Goal: Task Accomplishment & Management: Manage account settings

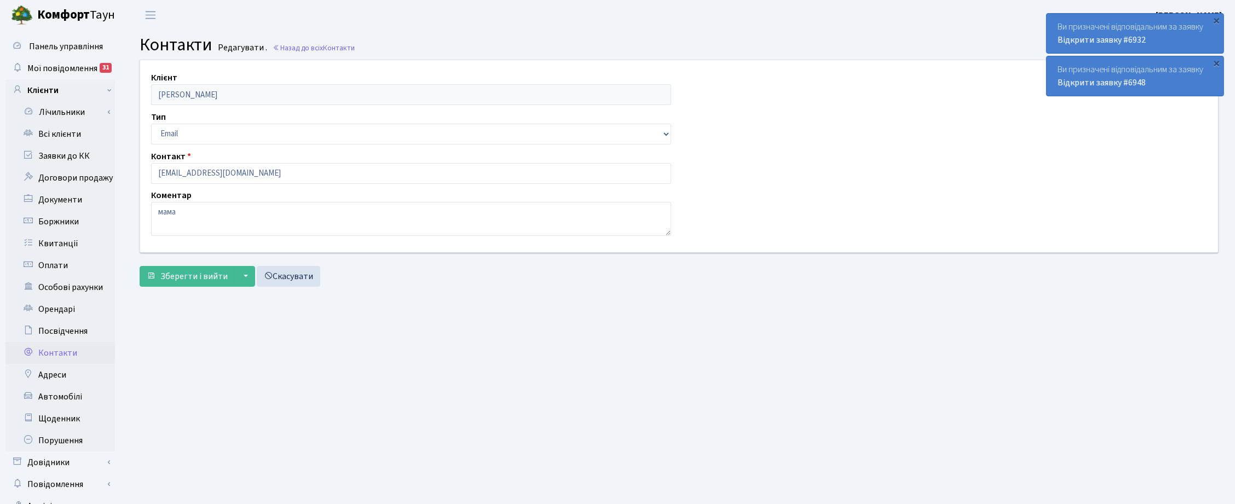
drag, startPoint x: 570, startPoint y: 499, endPoint x: 570, endPoint y: 492, distance: 7.7
click at [570, 498] on main "Admin Контакти Редагувати Контакти Редагувати . Назад до всіх Контакти Клієнт К…" at bounding box center [679, 276] width 1112 height 493
click at [174, 277] on span "Зберегти і вийти" at bounding box center [193, 276] width 67 height 12
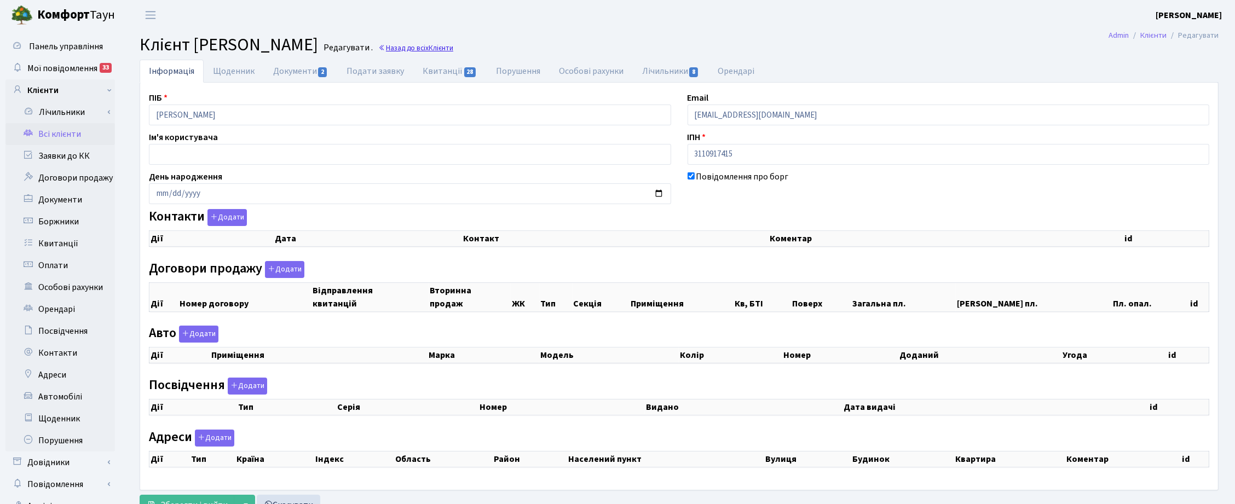
click at [453, 49] on link "Назад до всіх Клієнти" at bounding box center [415, 48] width 75 height 10
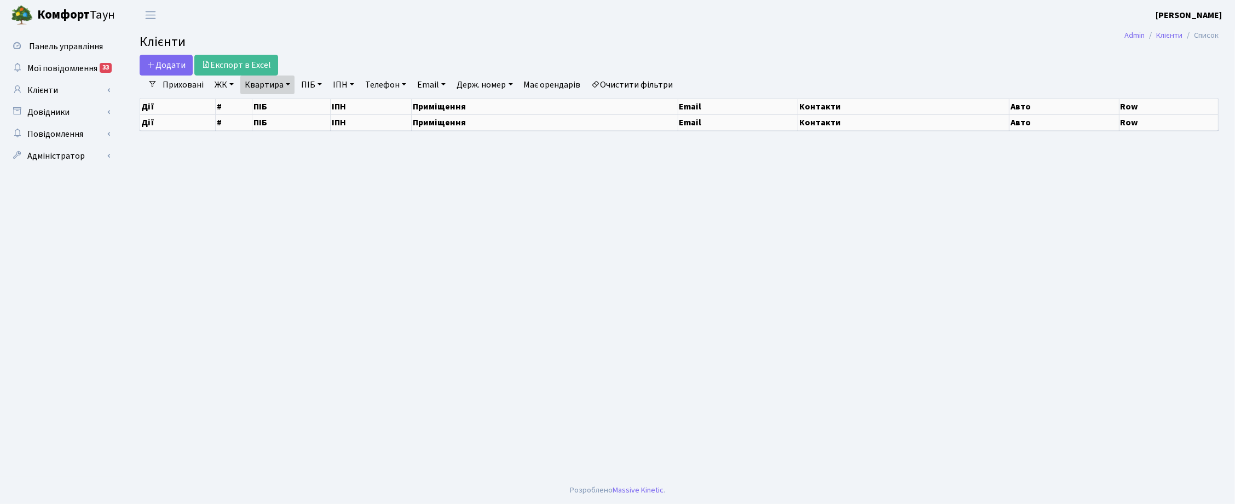
select select "25"
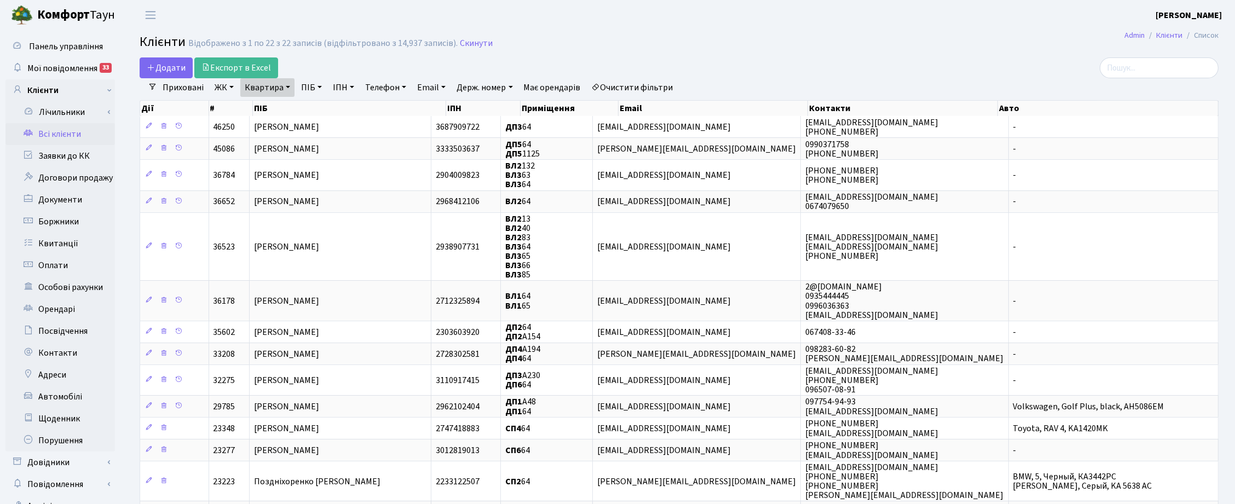
click at [289, 91] on link "Квартира" at bounding box center [267, 87] width 54 height 19
drag, startPoint x: 270, startPoint y: 113, endPoint x: 246, endPoint y: 113, distance: 23.5
click at [246, 113] on input "64" at bounding box center [273, 109] width 64 height 21
type input "47а"
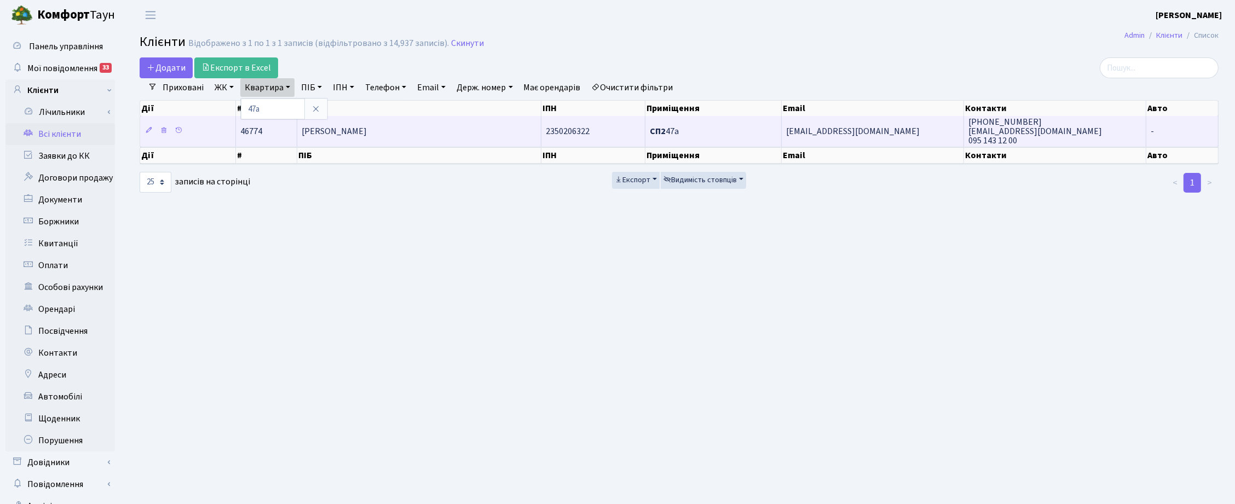
click at [382, 139] on td "Бушина Лариса Валентинівна" at bounding box center [419, 131] width 244 height 30
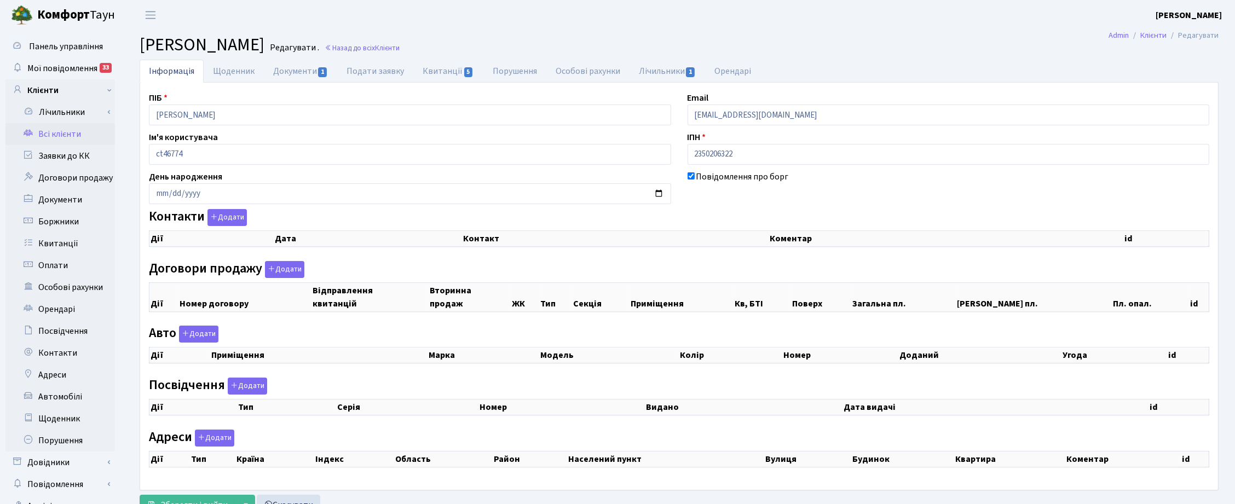
checkbox input "true"
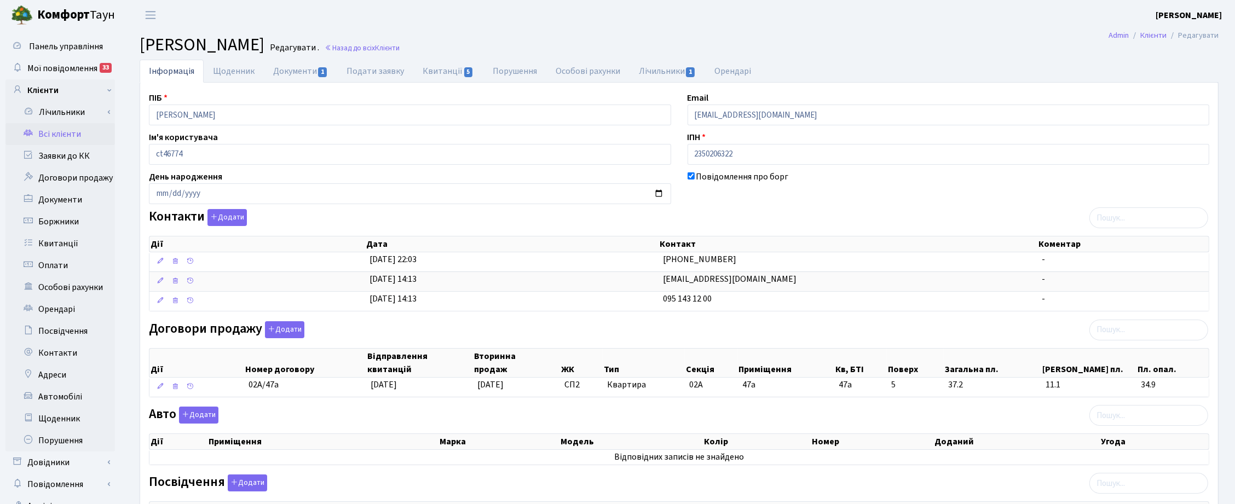
click at [863, 44] on h2 "[PERSON_NAME] . Назад до всіх Клієнти" at bounding box center [679, 44] width 1079 height 21
click at [873, 48] on h2 "Клієнт Бушина Лариса Валентинівна Редагувати . Назад до всіх Клієнти" at bounding box center [679, 44] width 1079 height 21
click at [445, 70] on link "Квитанції 5" at bounding box center [448, 71] width 70 height 22
select select "25"
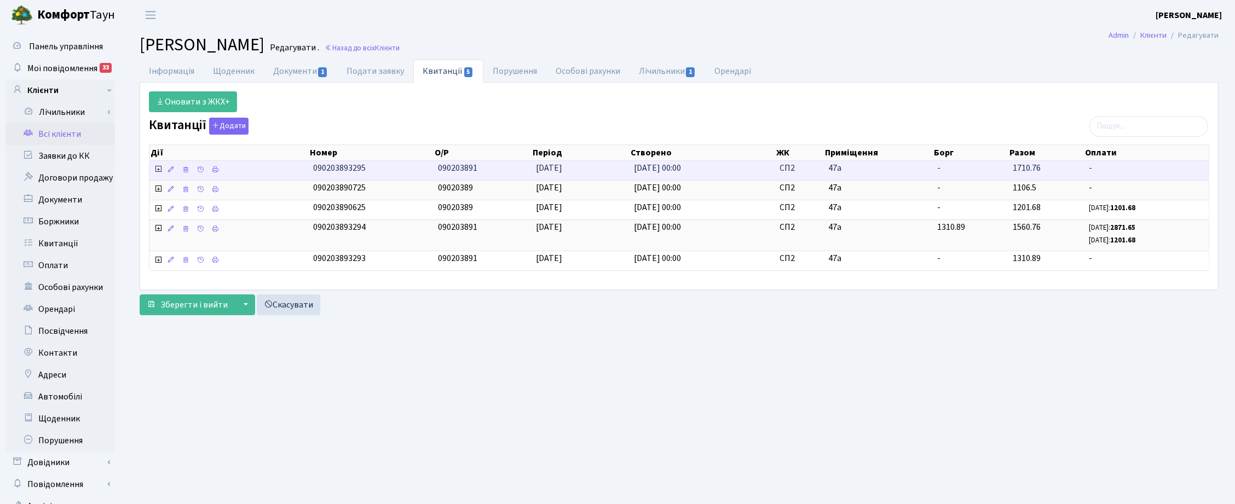
click at [158, 171] on icon at bounding box center [158, 169] width 9 height 9
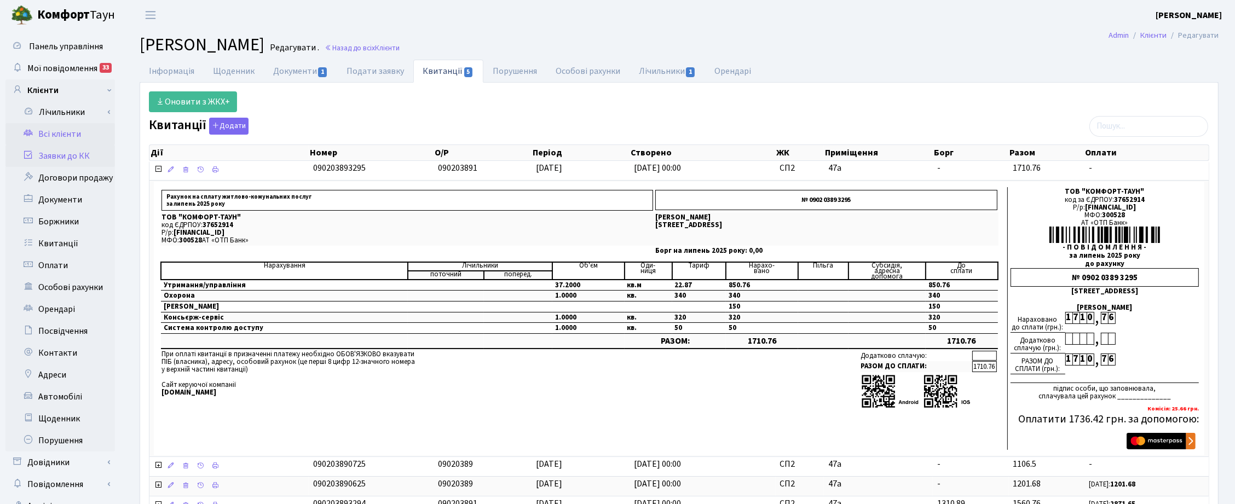
click at [59, 154] on link "Заявки до КК" at bounding box center [60, 156] width 110 height 22
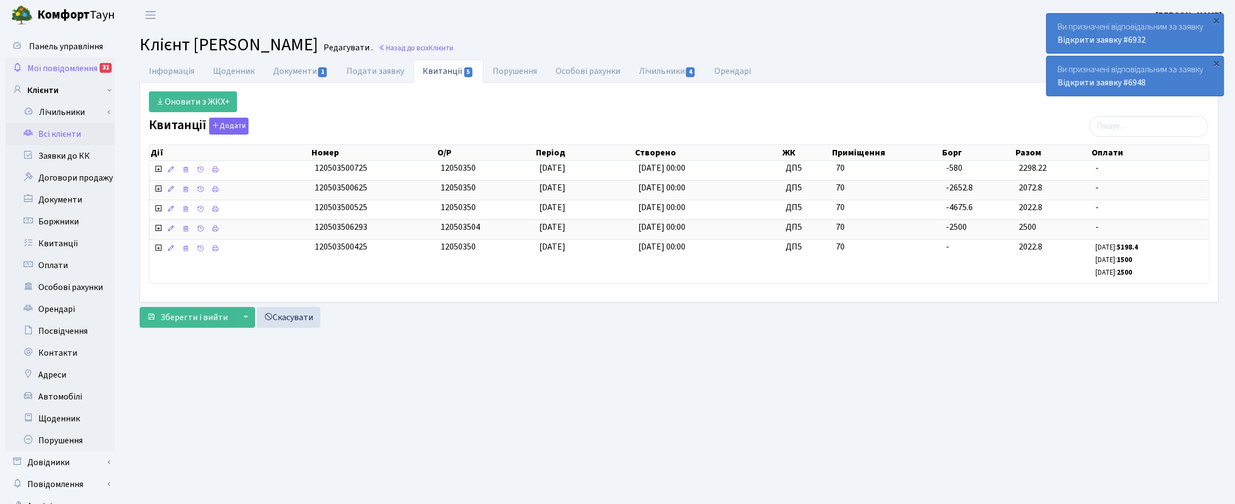
click at [43, 59] on link "Мої повідомлення 31" at bounding box center [60, 68] width 110 height 22
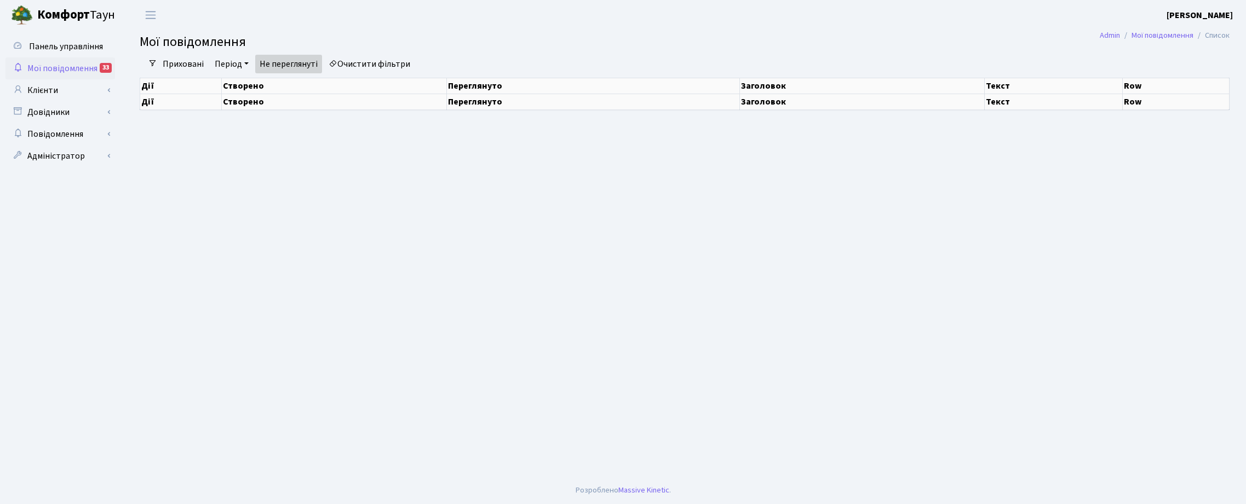
select select "25"
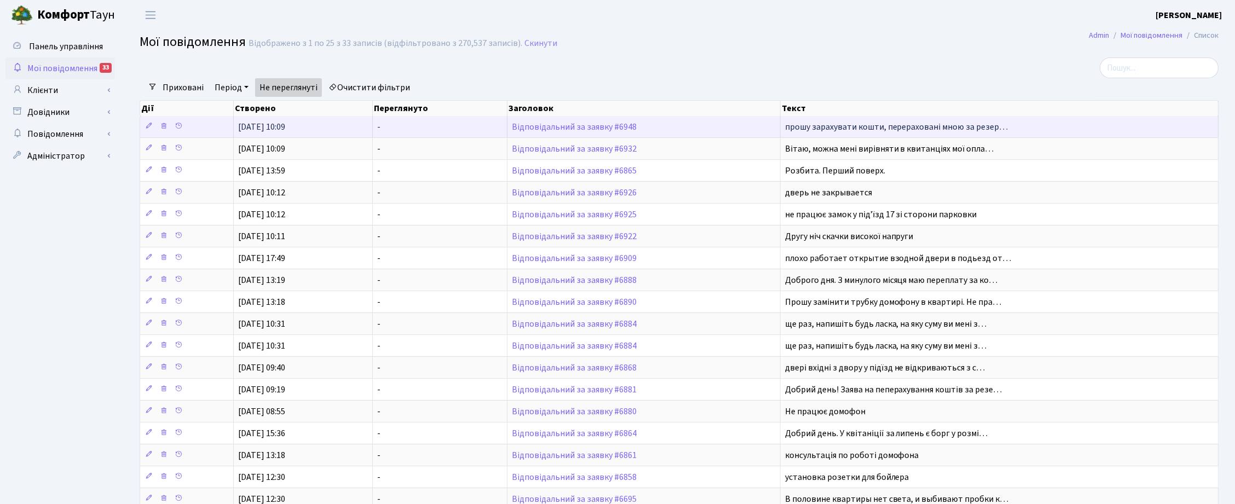
click at [447, 124] on td "-" at bounding box center [440, 126] width 135 height 21
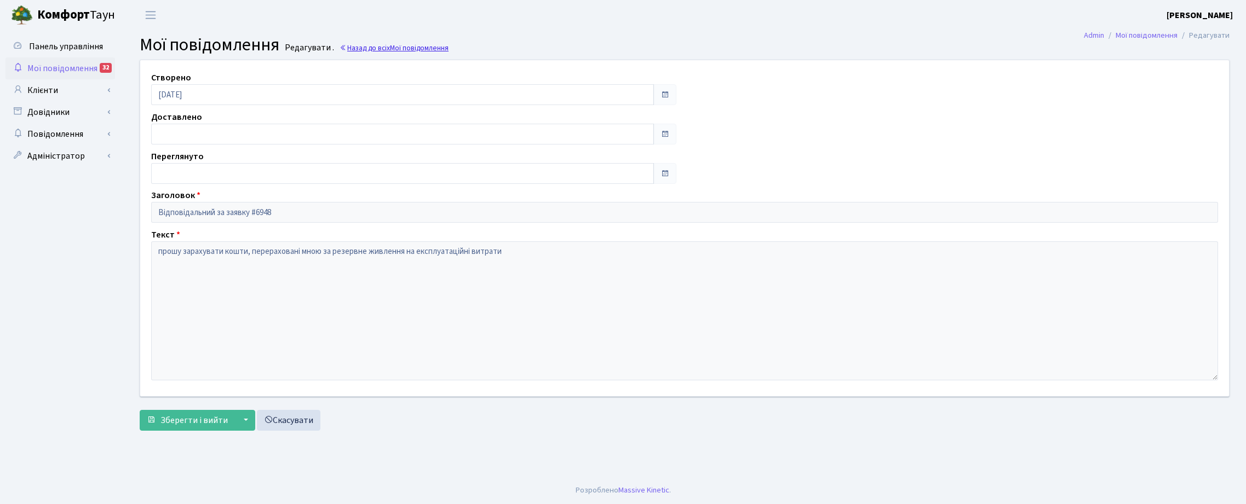
click at [355, 50] on link "Назад до всіх Мої повідомлення" at bounding box center [393, 48] width 109 height 10
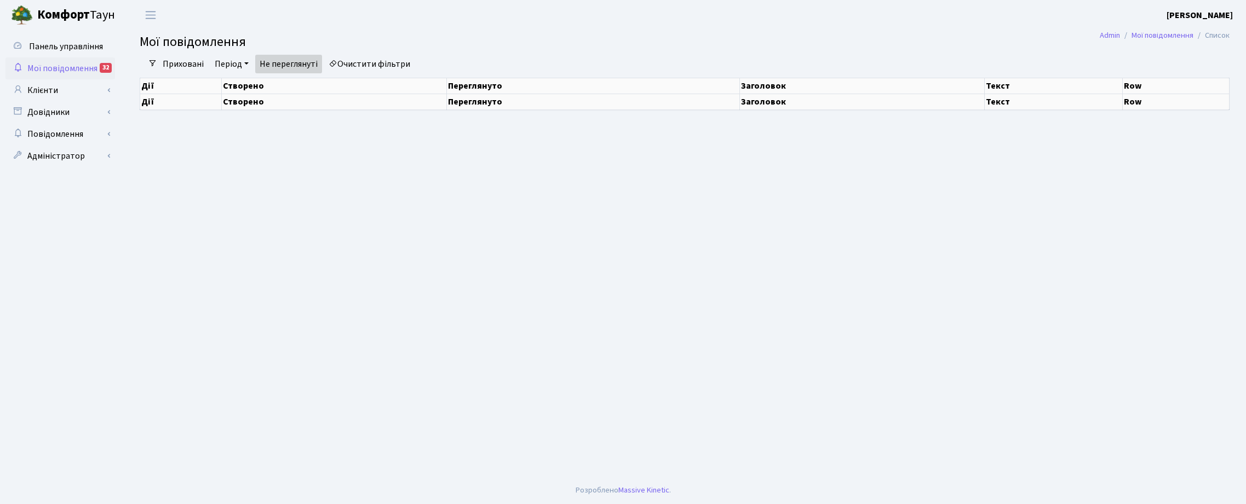
select select "25"
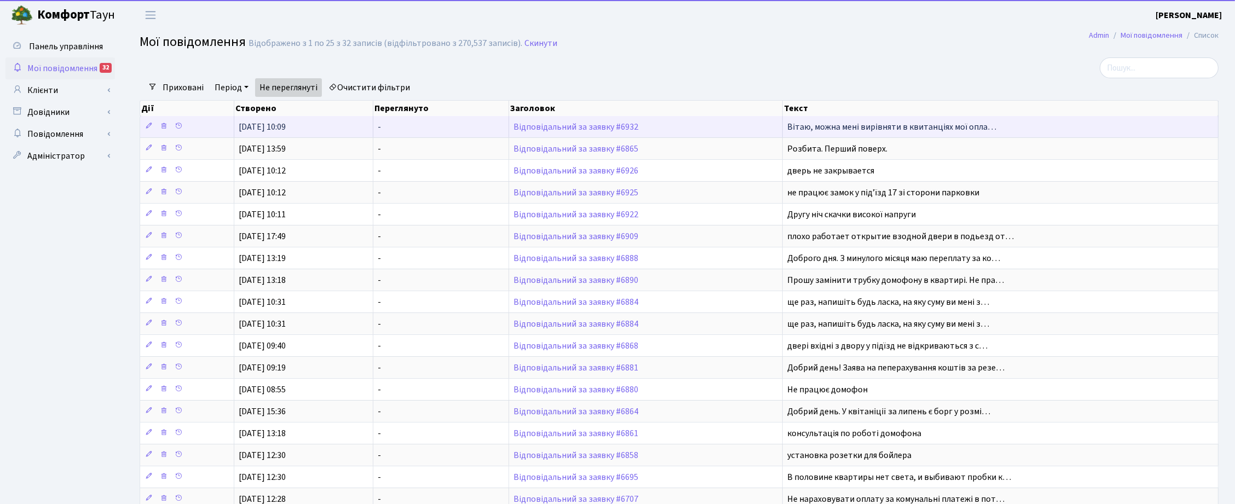
click at [435, 127] on td "-" at bounding box center [440, 126] width 135 height 21
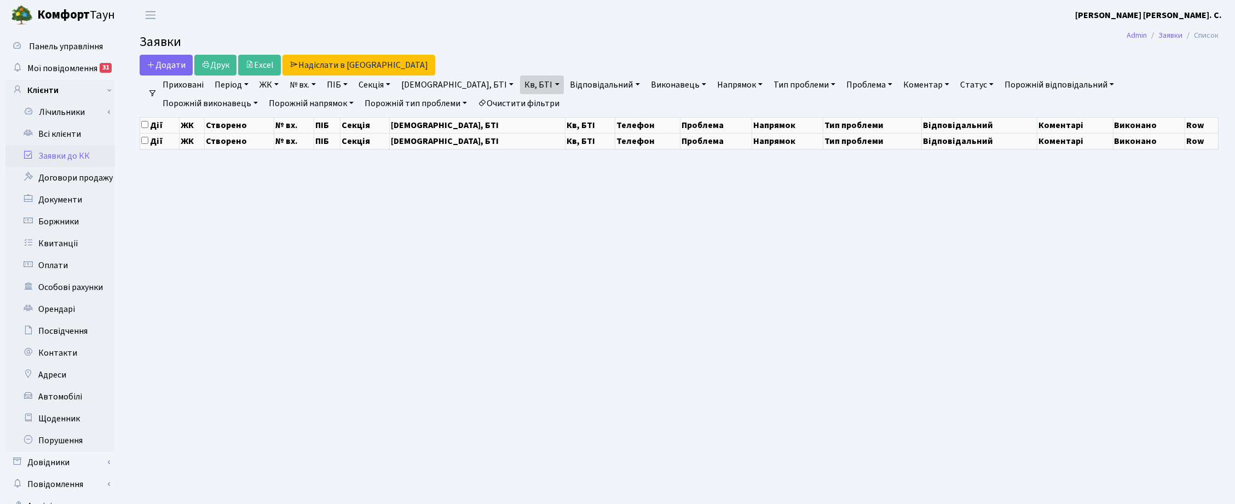
select select "25"
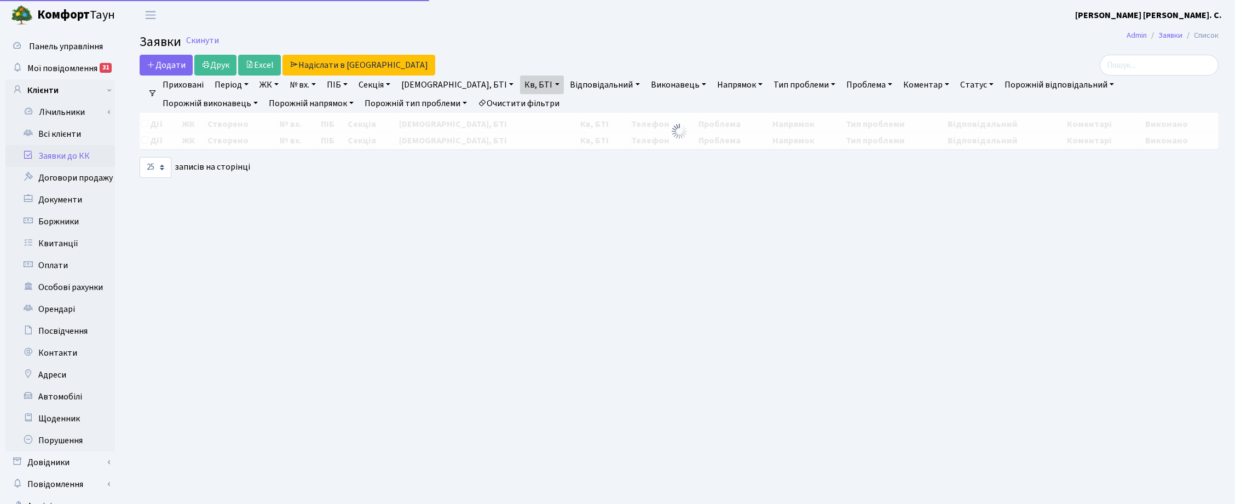
click at [520, 84] on link "Кв, БТІ" at bounding box center [541, 85] width 43 height 19
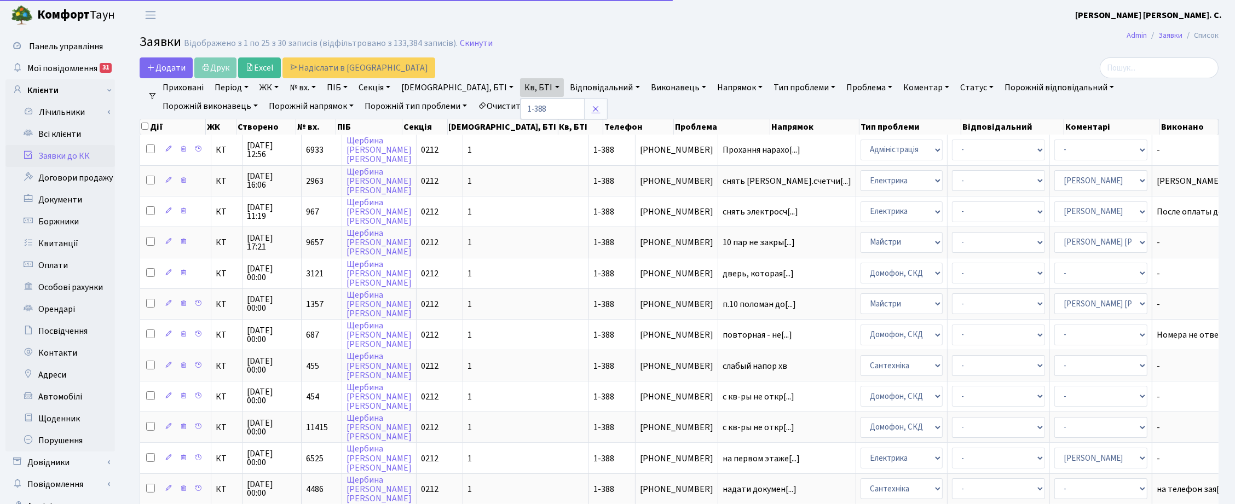
click at [584, 104] on link at bounding box center [595, 109] width 23 height 21
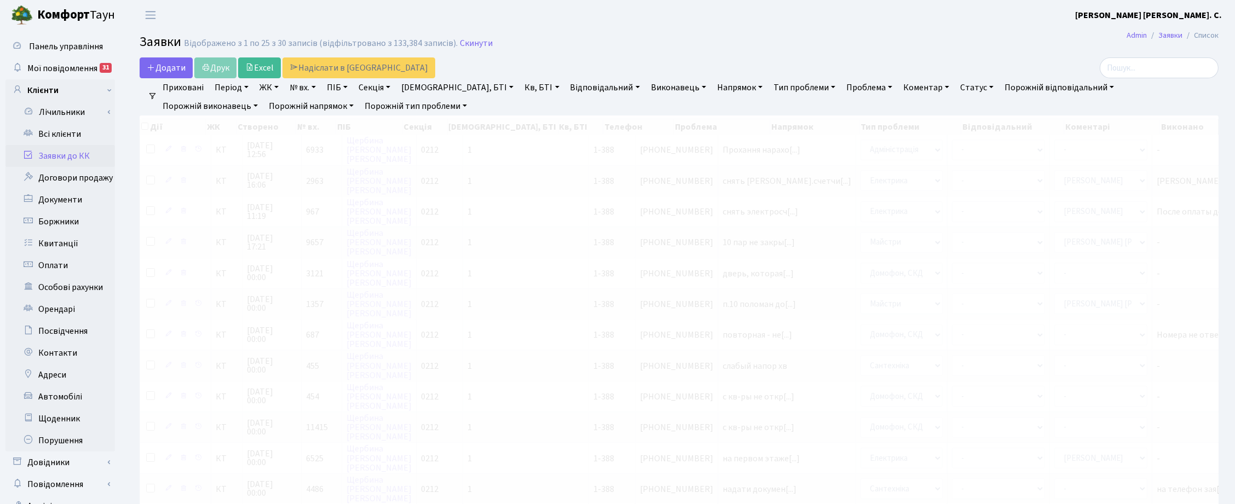
click at [310, 86] on link "№ вх." at bounding box center [302, 87] width 35 height 19
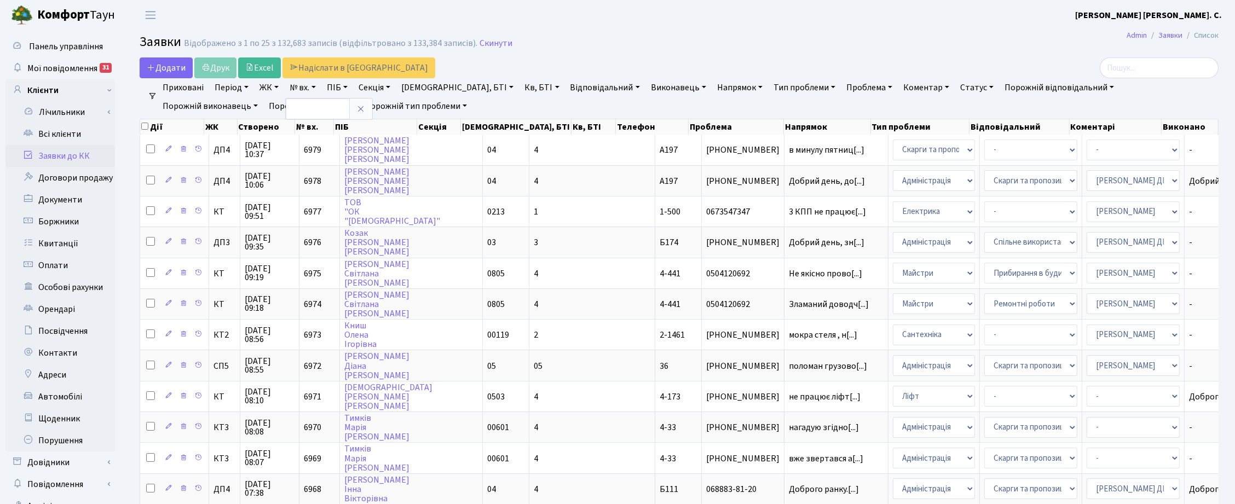
click at [270, 83] on link "ЖК" at bounding box center [269, 87] width 28 height 19
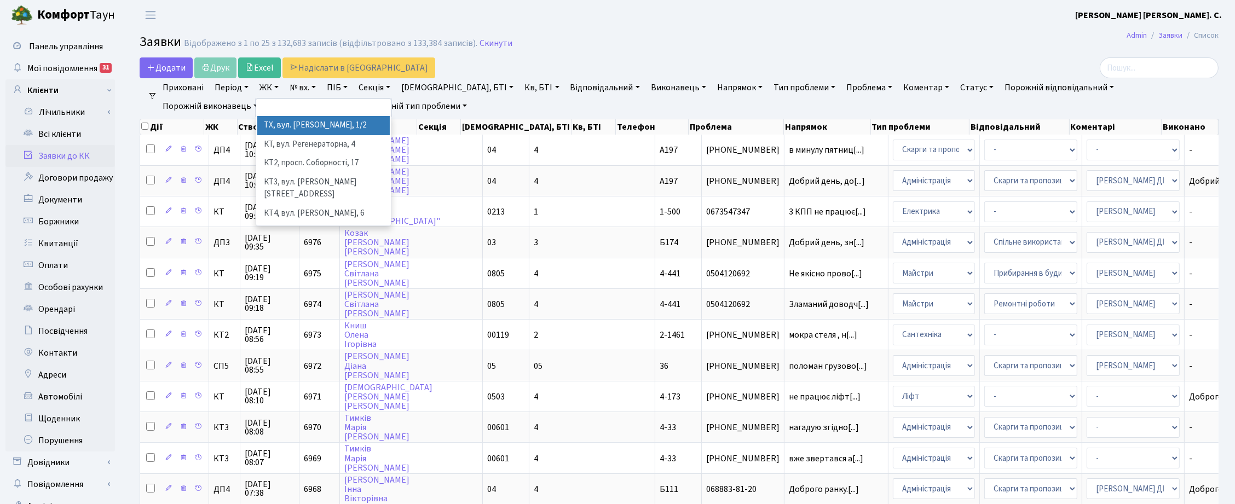
click at [304, 88] on link "№ вх." at bounding box center [302, 87] width 35 height 19
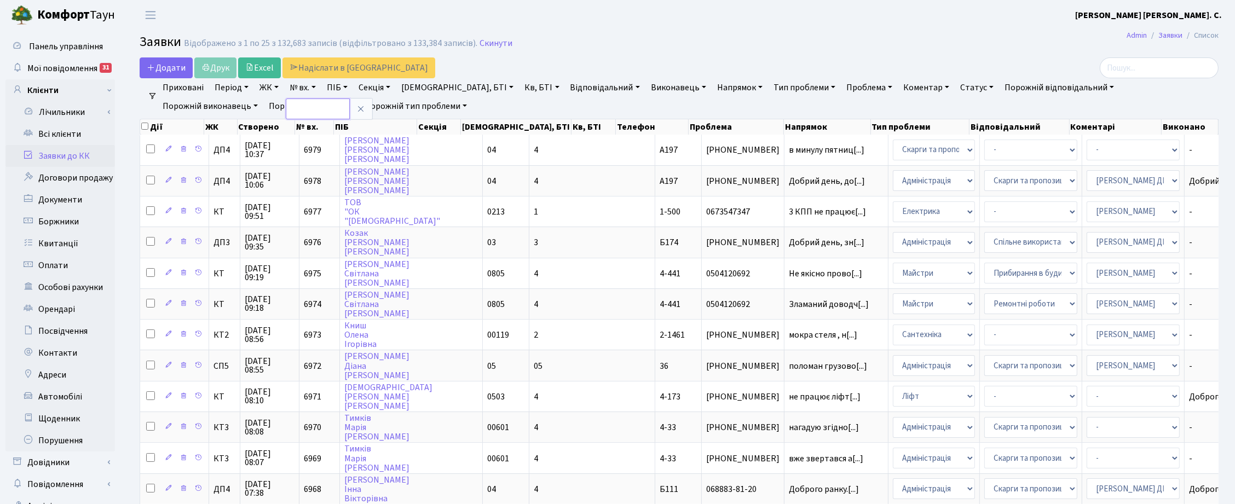
click at [310, 107] on input "text" at bounding box center [318, 109] width 64 height 21
type input "6932"
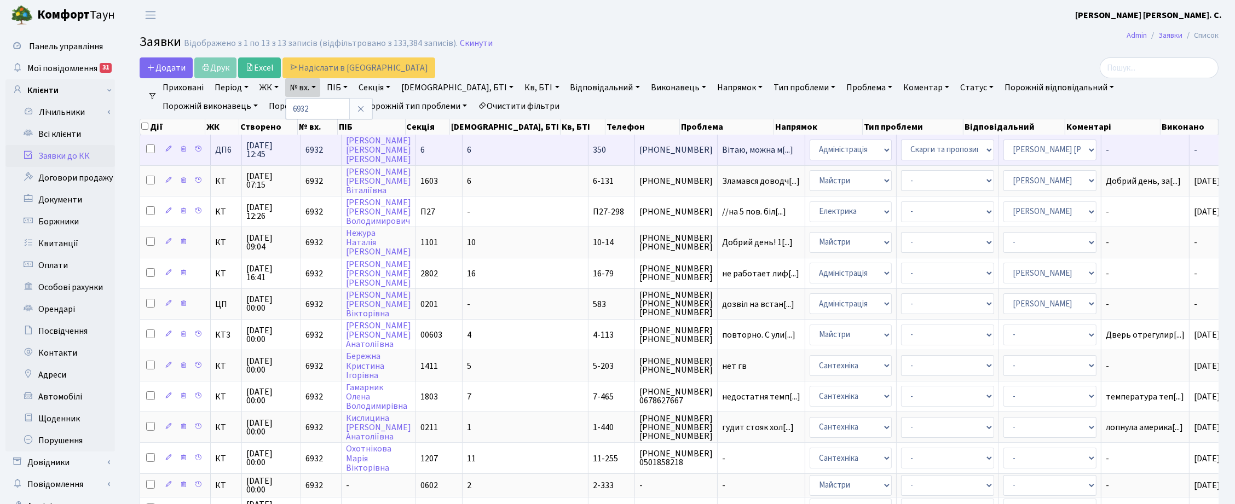
click at [271, 152] on span "[DATE] 12:45" at bounding box center [271, 150] width 50 height 18
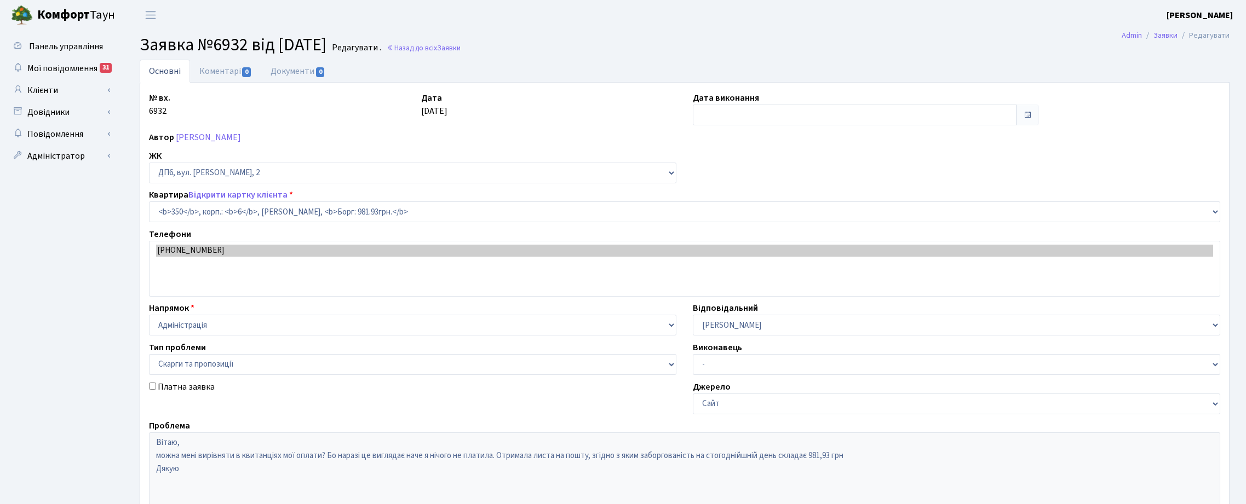
select select "46844"
select select "55"
